Goal: Check status: Verify the current state of an ongoing process or item

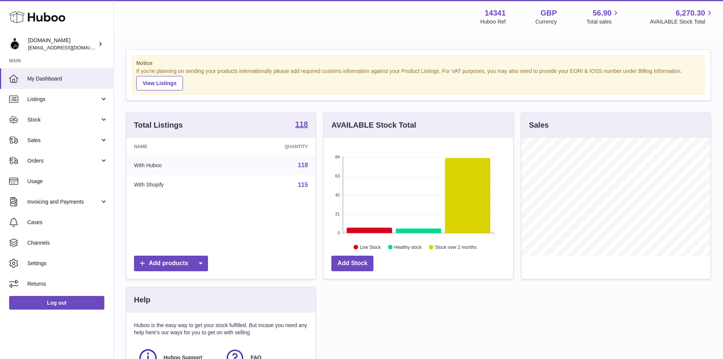
scroll to position [118, 189]
click at [35, 140] on span "Sales" at bounding box center [63, 140] width 72 height 7
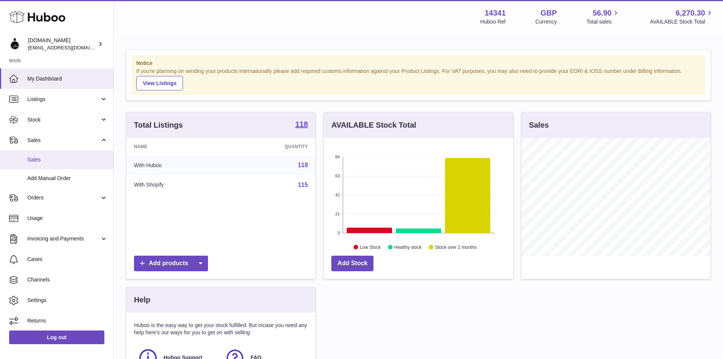
click at [31, 158] on span "Sales" at bounding box center [67, 159] width 80 height 7
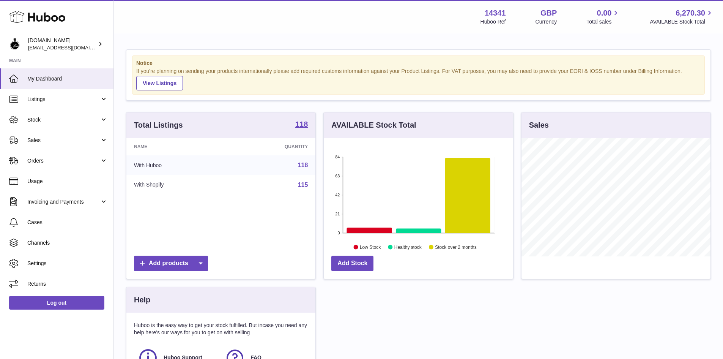
scroll to position [118, 189]
click at [30, 157] on span "Orders" at bounding box center [63, 160] width 72 height 7
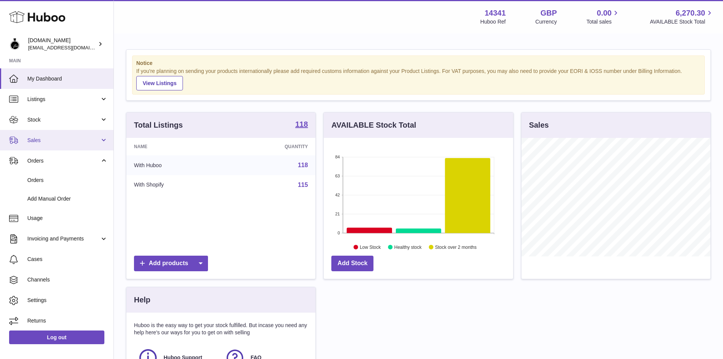
click at [44, 142] on span "Sales" at bounding box center [63, 140] width 72 height 7
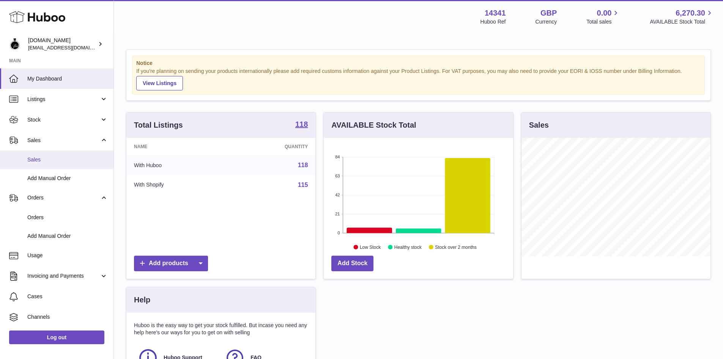
click at [37, 159] on span "Sales" at bounding box center [67, 159] width 80 height 7
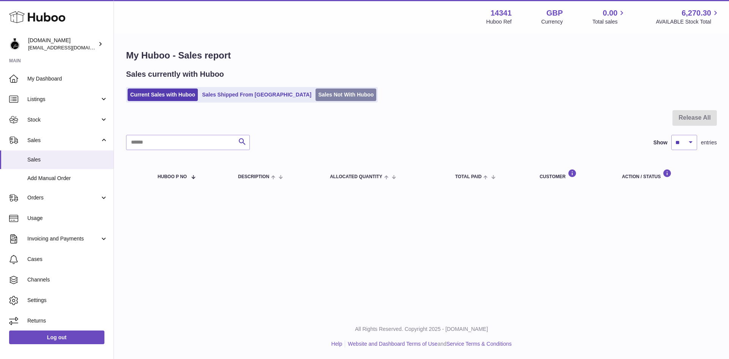
click at [315, 94] on link "Sales Not With Huboo" at bounding box center [345, 94] width 61 height 13
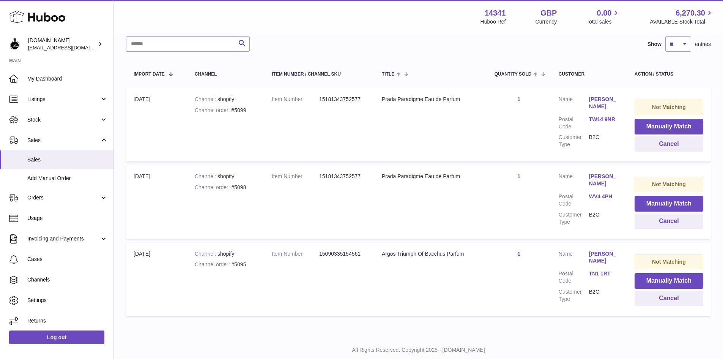
scroll to position [135, 0]
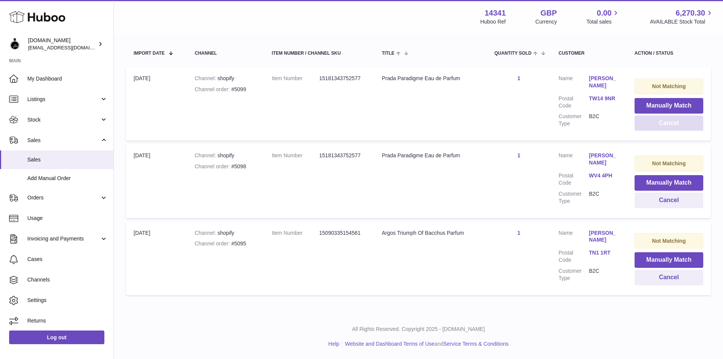
click at [673, 124] on button "Cancel" at bounding box center [669, 123] width 69 height 16
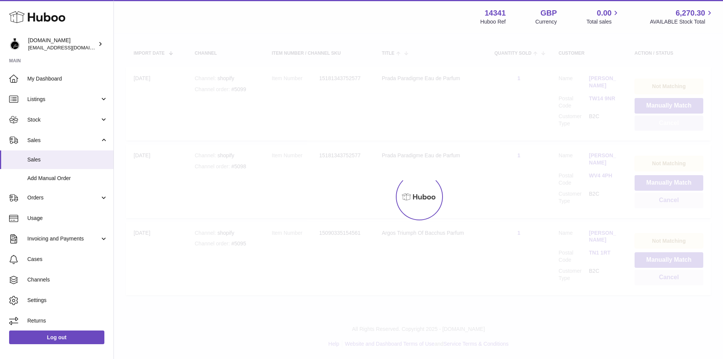
scroll to position [58, 0]
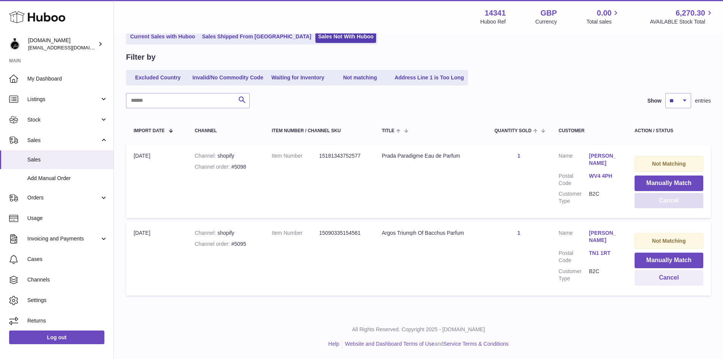
click at [682, 203] on button "Cancel" at bounding box center [669, 201] width 69 height 16
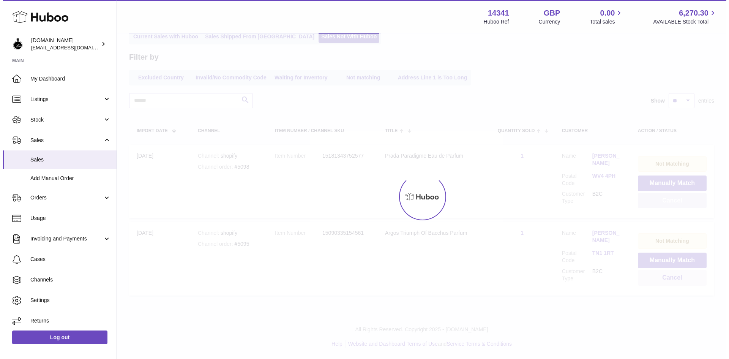
scroll to position [0, 0]
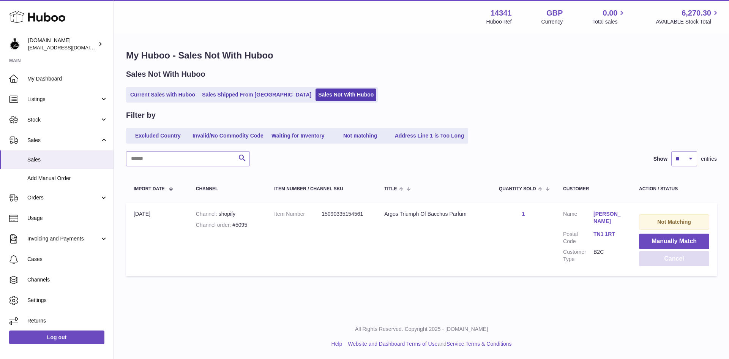
click at [682, 262] on button "Cancel" at bounding box center [674, 259] width 70 height 16
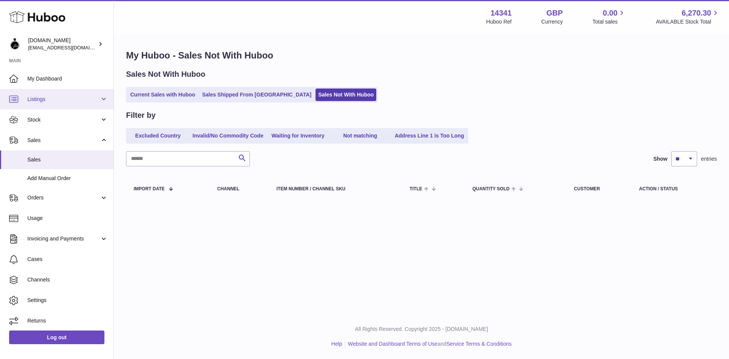
click at [23, 98] on link "Listings" at bounding box center [56, 99] width 113 height 20
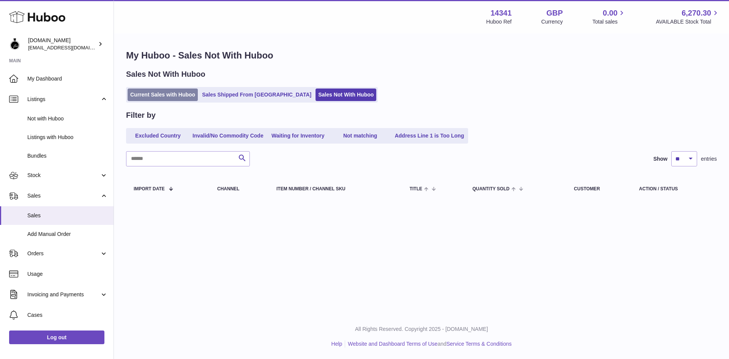
click at [161, 90] on link "Current Sales with Huboo" at bounding box center [163, 94] width 70 height 13
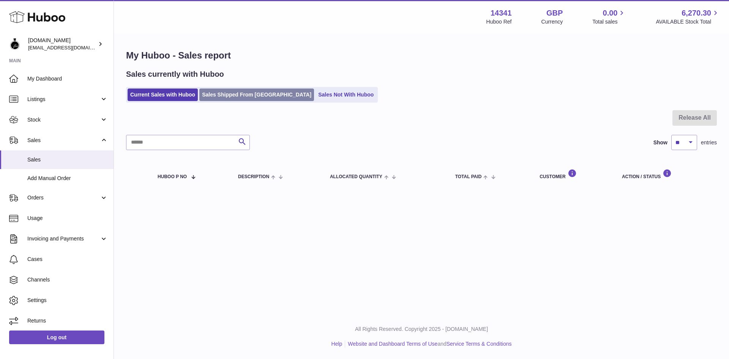
click at [224, 88] on link "Sales Shipped From [GEOGRAPHIC_DATA]" at bounding box center [256, 94] width 115 height 13
